Goal: Transaction & Acquisition: Download file/media

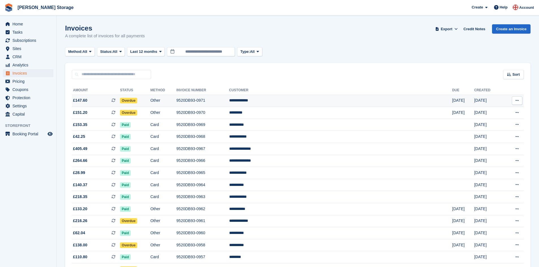
click at [229, 101] on td "9520DB93-0971" at bounding box center [202, 101] width 53 height 12
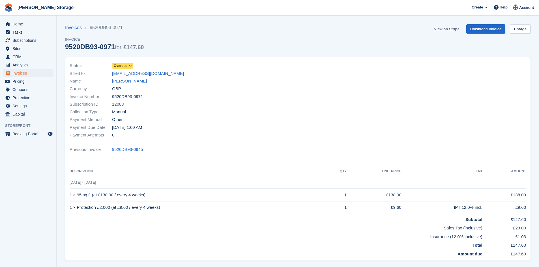
click at [442, 26] on link "View on Stripe" at bounding box center [447, 28] width 30 height 9
click at [79, 30] on link "Invoices" at bounding box center [75, 27] width 20 height 7
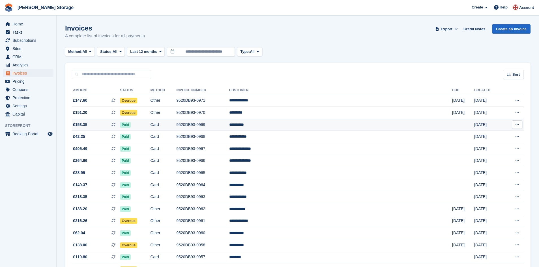
click at [229, 124] on td "9520DB93-0969" at bounding box center [202, 125] width 53 height 12
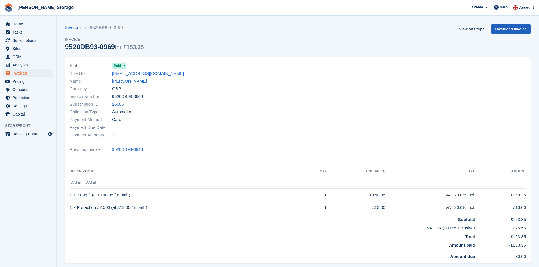
click at [503, 29] on link "Download Invoice" at bounding box center [510, 28] width 39 height 9
drag, startPoint x: 143, startPoint y: 153, endPoint x: 113, endPoint y: 152, distance: 30.0
click at [113, 152] on div "Previous Invoice 9520DB93-0943" at bounding box center [298, 150] width 456 height 8
copy link "9520DB93-0943"
drag, startPoint x: 143, startPoint y: 95, endPoint x: 113, endPoint y: 94, distance: 30.3
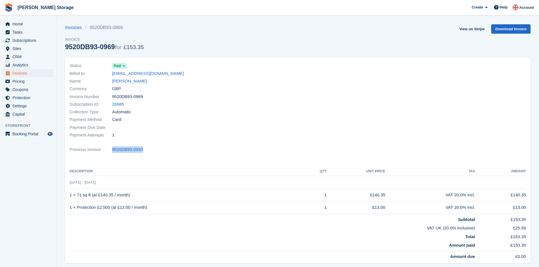
click at [113, 94] on div "Invoice Number 9520DB93-0969" at bounding box center [182, 97] width 225 height 8
copy span "9520DB93-0969"
